Goal: Task Accomplishment & Management: Manage account settings

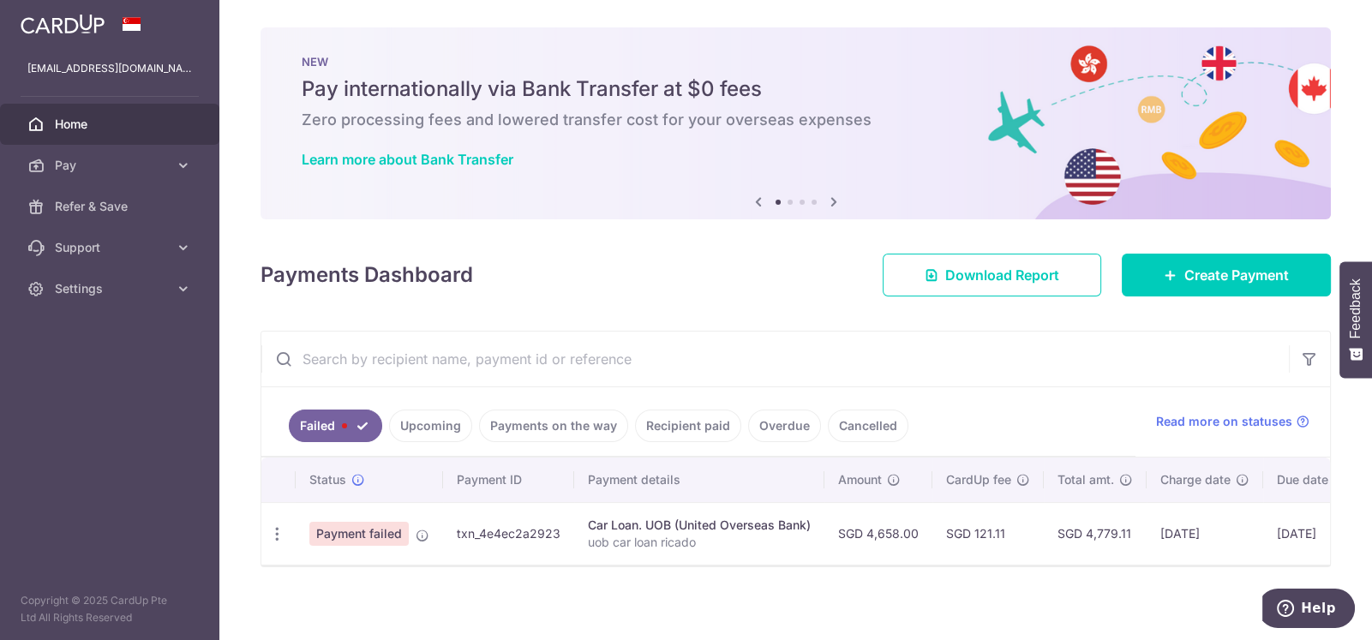
scroll to position [15, 0]
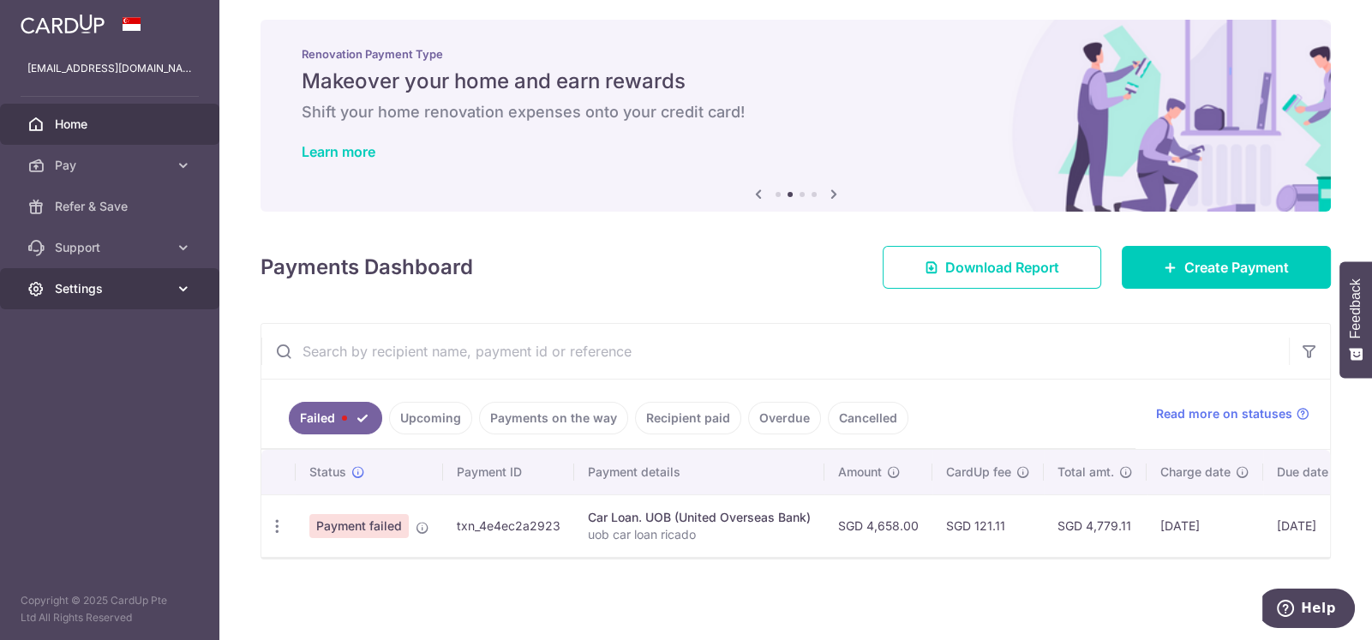
click at [124, 290] on span "Settings" at bounding box center [111, 288] width 113 height 17
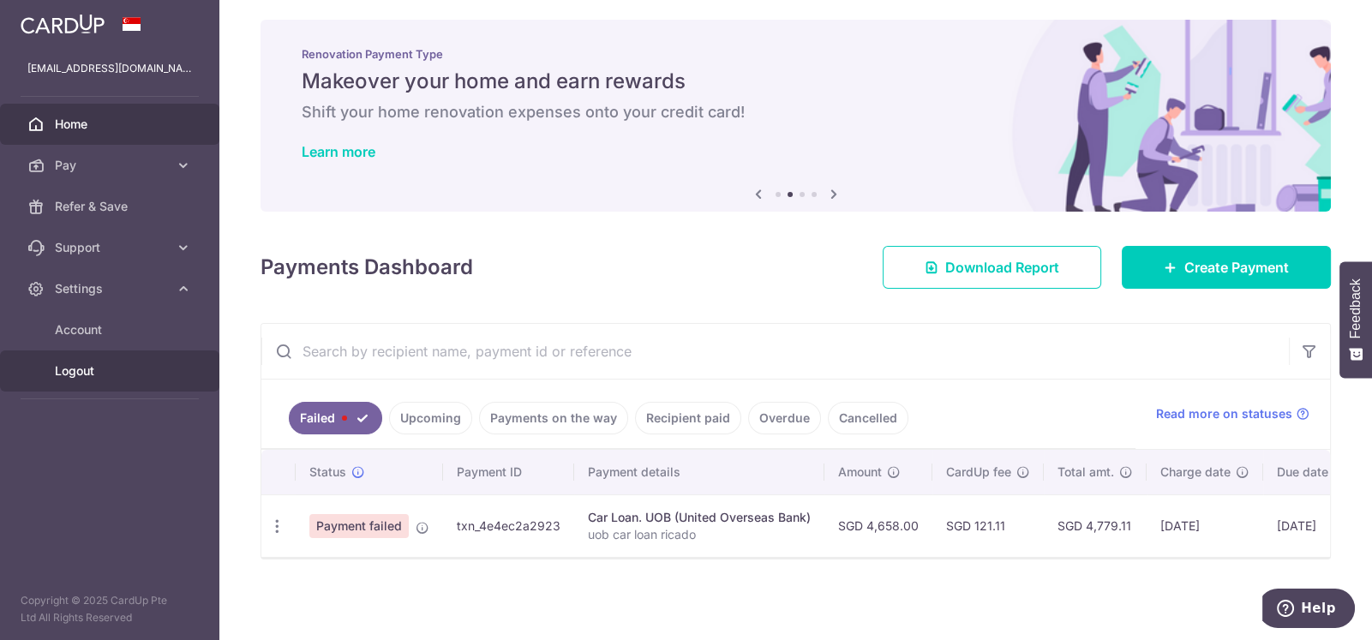
click at [72, 369] on span "Logout" at bounding box center [111, 370] width 113 height 17
